Goal: Communication & Community: Ask a question

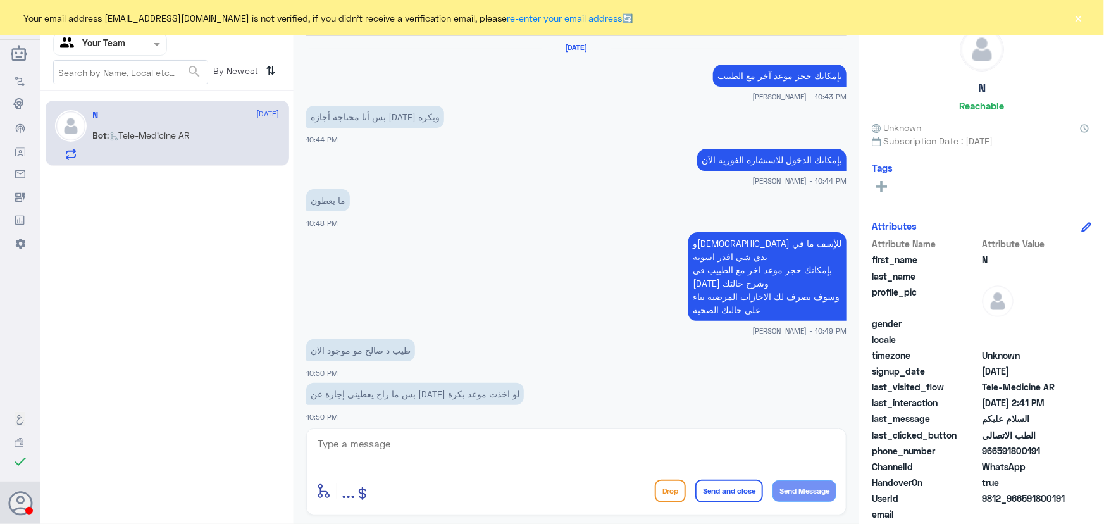
scroll to position [656, 0]
